Goal: Information Seeking & Learning: Learn about a topic

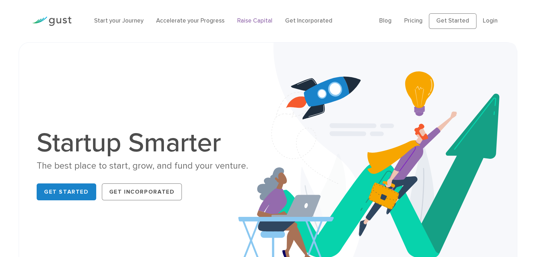
click at [251, 18] on link "Raise Capital" at bounding box center [254, 20] width 35 height 7
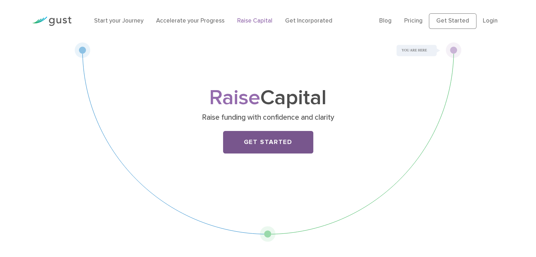
click at [273, 139] on link "Get Started" at bounding box center [268, 142] width 90 height 23
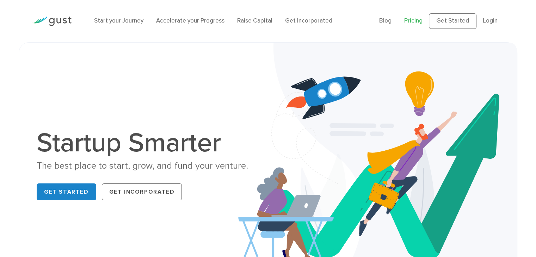
click at [412, 20] on link "Pricing" at bounding box center [413, 20] width 18 height 7
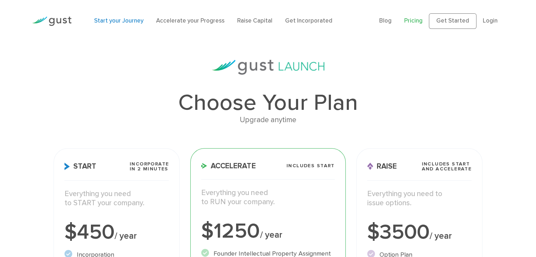
click at [109, 19] on link "Start your Journey" at bounding box center [118, 20] width 49 height 7
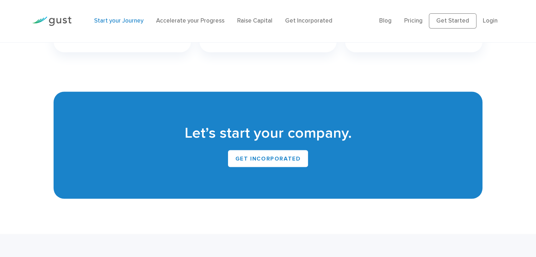
scroll to position [1378, 0]
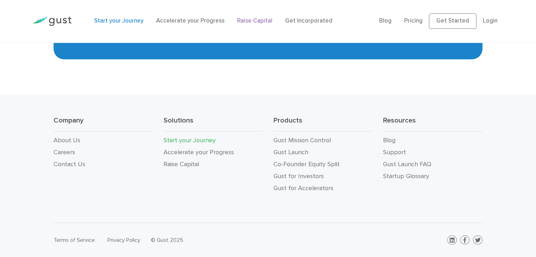
click at [249, 23] on link "Raise Capital" at bounding box center [254, 20] width 35 height 7
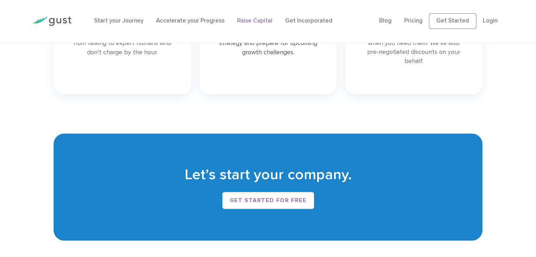
scroll to position [1177, 0]
